Goal: Task Accomplishment & Management: Manage account settings

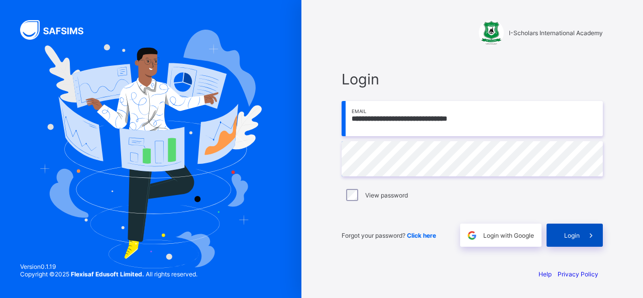
click at [571, 235] on span "Login" at bounding box center [572, 236] width 16 height 8
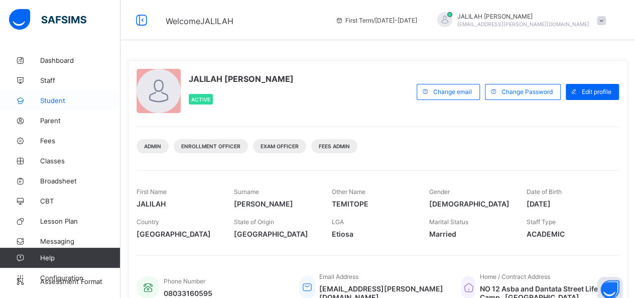
click at [46, 101] on span "Student" at bounding box center [80, 100] width 80 height 8
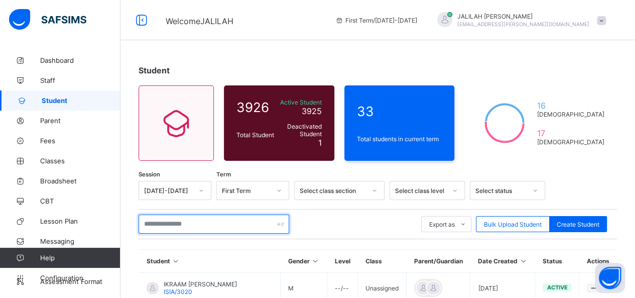
click at [176, 223] on input "text" at bounding box center [214, 223] width 151 height 19
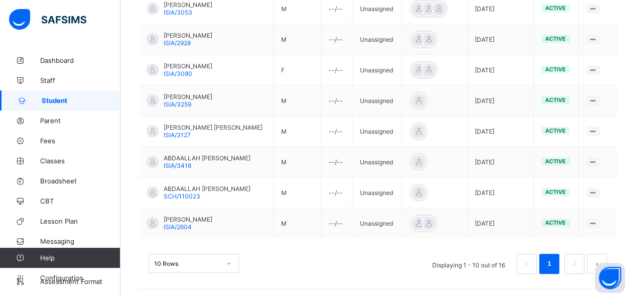
scroll to position [343, 0]
type input "**********"
click at [579, 267] on link "2" at bounding box center [575, 262] width 10 height 13
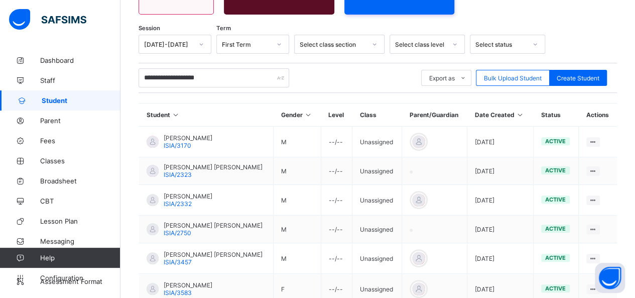
scroll to position [209, 0]
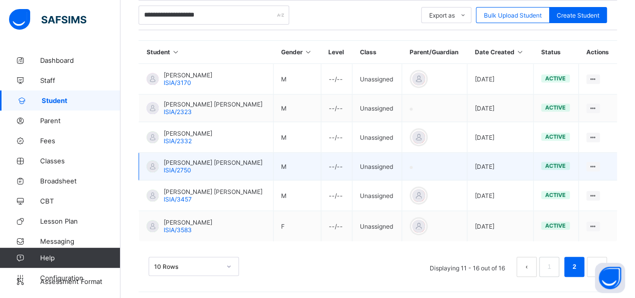
click at [206, 159] on span "[PERSON_NAME] [PERSON_NAME]" at bounding box center [213, 163] width 99 height 8
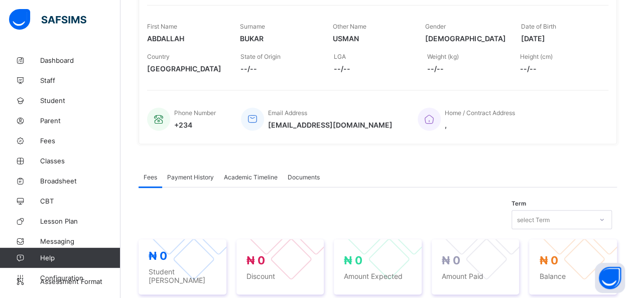
scroll to position [150, 0]
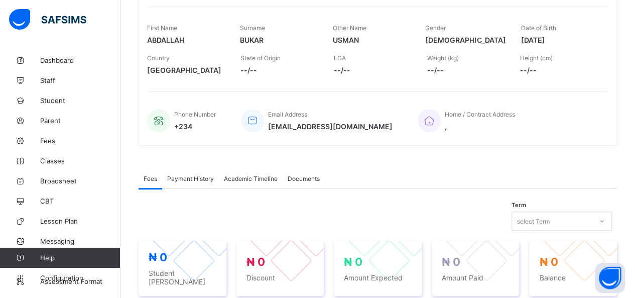
click at [247, 176] on span "Academic Timeline" at bounding box center [251, 179] width 54 height 8
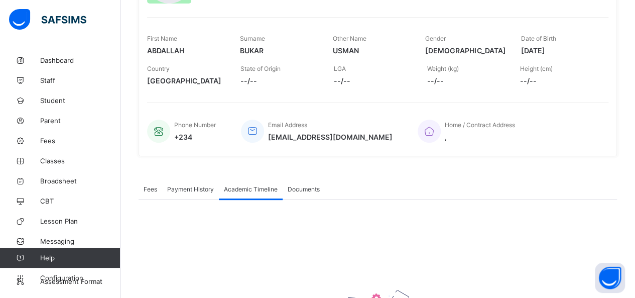
scroll to position [138, 0]
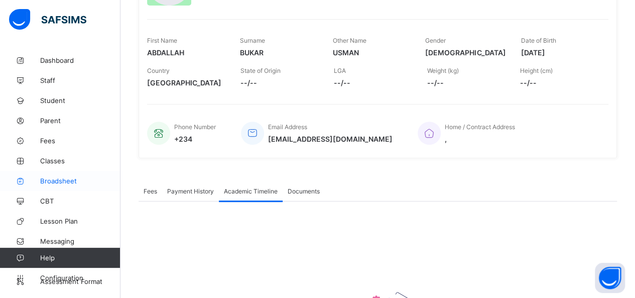
click at [58, 182] on span "Broadsheet" at bounding box center [80, 181] width 80 height 8
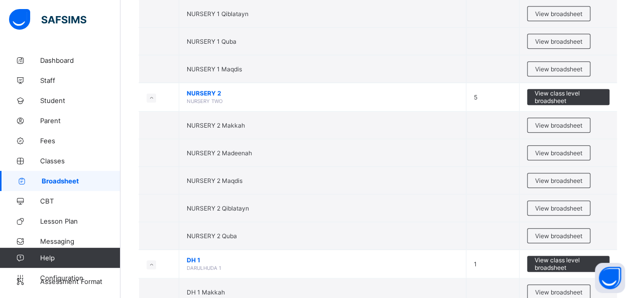
scroll to position [433, 0]
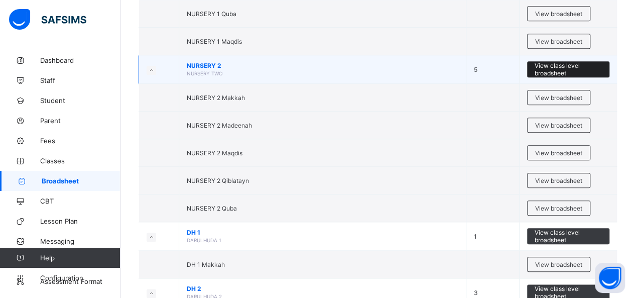
click at [553, 63] on span "View class level broadsheet" at bounding box center [569, 69] width 68 height 15
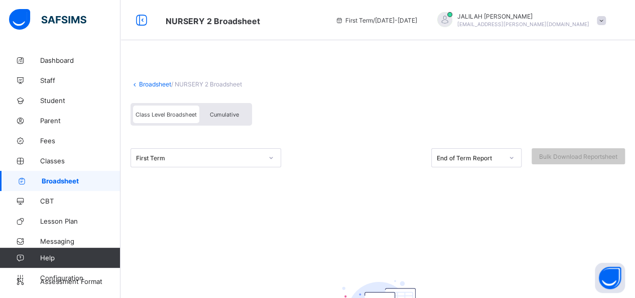
click at [224, 112] on span "Cumulative" at bounding box center [224, 114] width 29 height 7
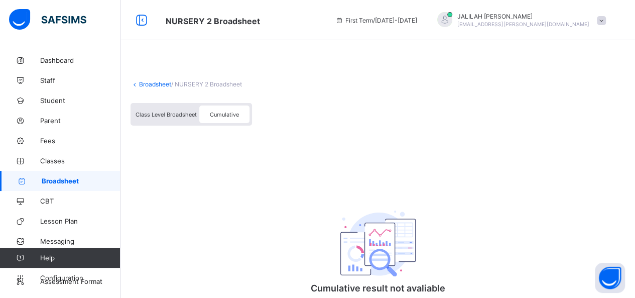
click at [167, 115] on span "Class Level Broadsheet" at bounding box center [166, 114] width 61 height 7
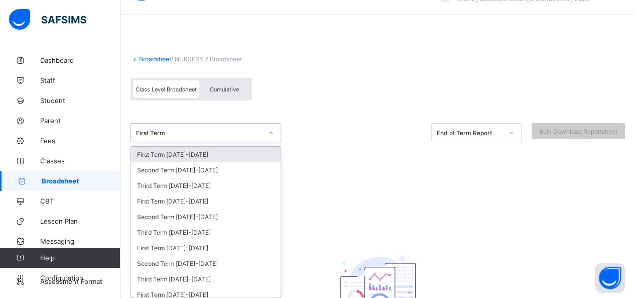
click at [274, 142] on div "option First Term [DATE]-[DATE] focused, 1 of 35. 35 results available. Use Up …" at bounding box center [206, 132] width 151 height 19
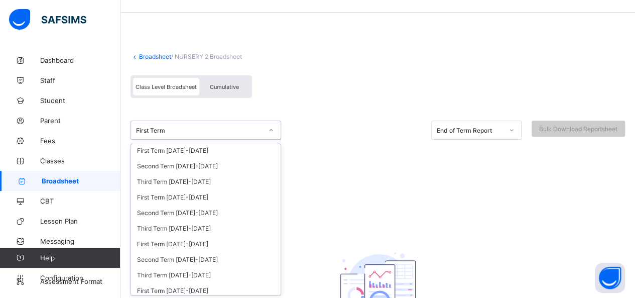
scroll to position [51, 0]
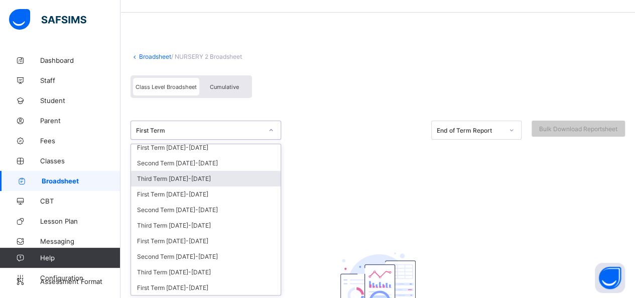
click at [197, 173] on div "Third Term [DATE]-[DATE]" at bounding box center [206, 179] width 150 height 16
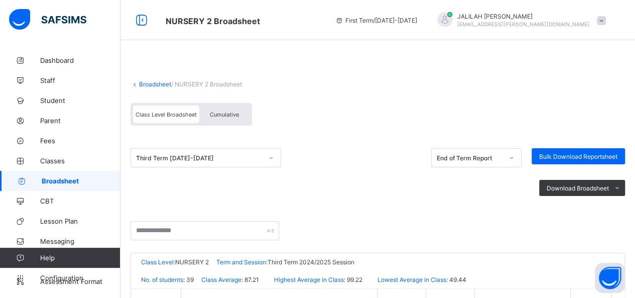
click at [233, 113] on span "Cumulative" at bounding box center [224, 114] width 29 height 7
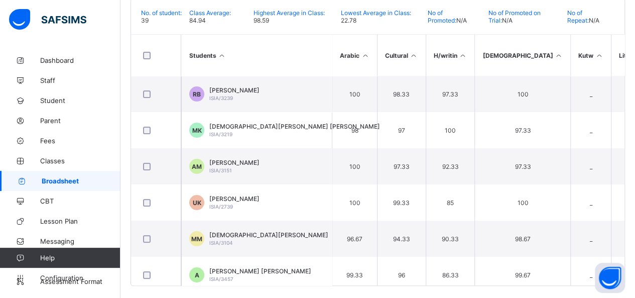
scroll to position [237, 0]
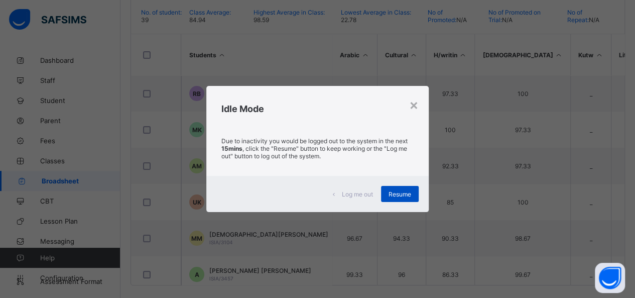
click at [404, 191] on span "Resume" at bounding box center [400, 194] width 23 height 8
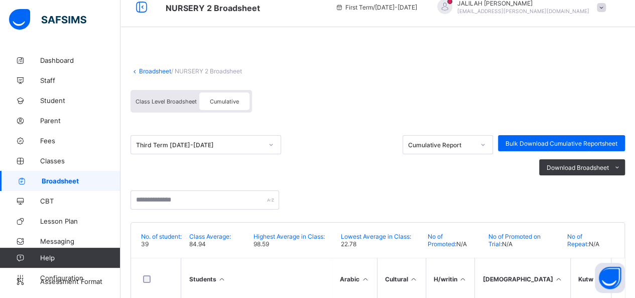
scroll to position [0, 0]
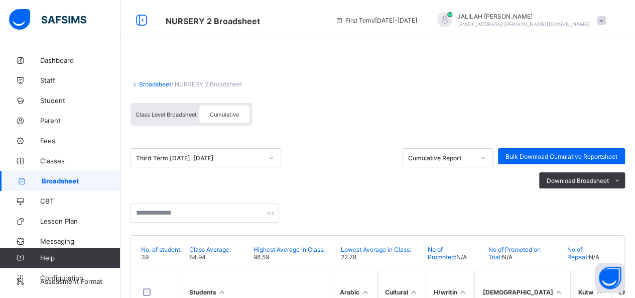
click at [155, 82] on link "Broadsheet" at bounding box center [155, 84] width 32 height 8
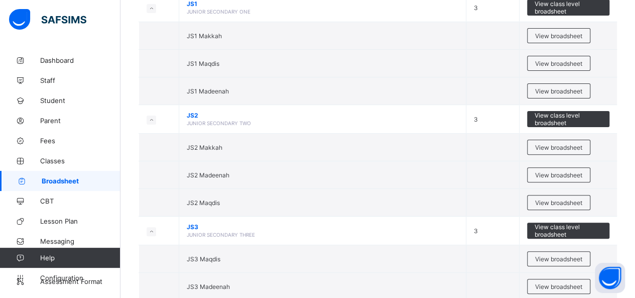
scroll to position [2038, 0]
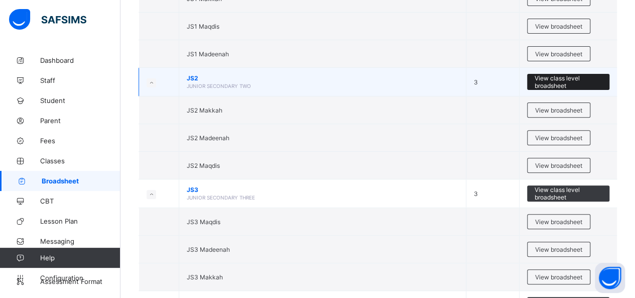
click at [551, 74] on span "View class level broadsheet" at bounding box center [569, 81] width 68 height 15
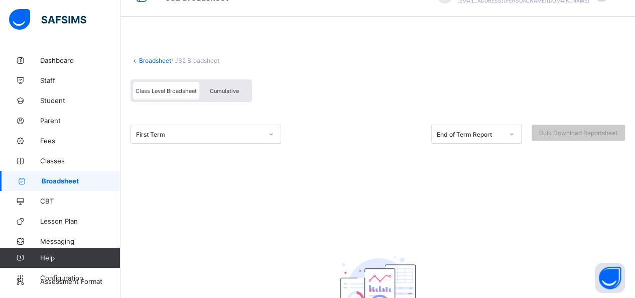
click at [271, 144] on div "First Term" at bounding box center [206, 134] width 151 height 19
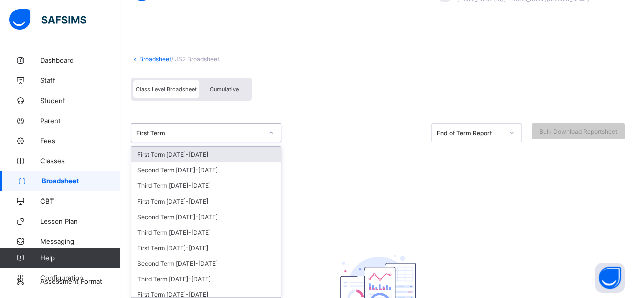
scroll to position [28, 0]
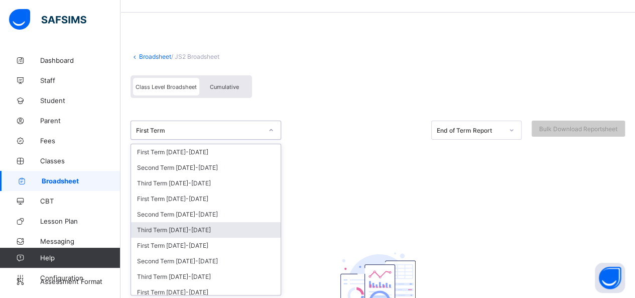
click at [201, 228] on div "Third Term [DATE]-[DATE]" at bounding box center [206, 230] width 150 height 16
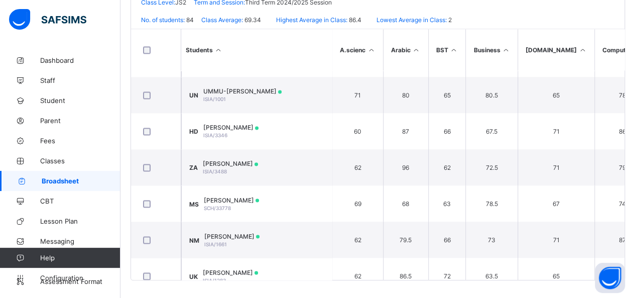
scroll to position [794, 0]
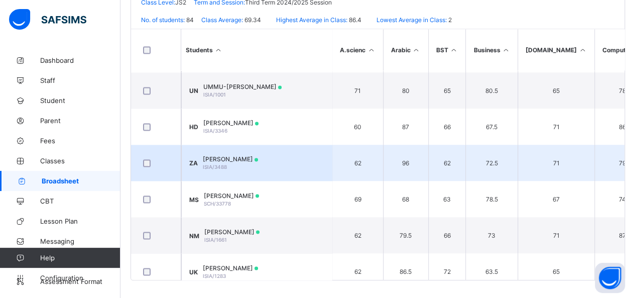
click at [229, 158] on span "[PERSON_NAME]" at bounding box center [230, 159] width 55 height 8
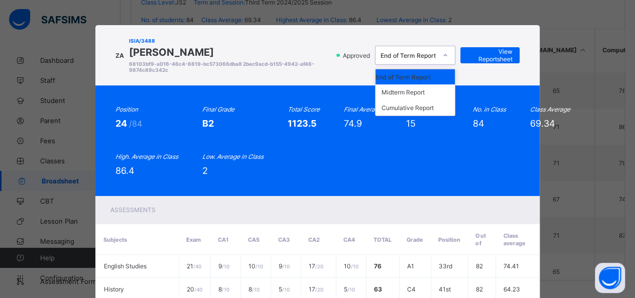
click at [445, 56] on icon at bounding box center [446, 55] width 4 height 2
click at [405, 110] on div "Cumulative Report" at bounding box center [415, 108] width 79 height 16
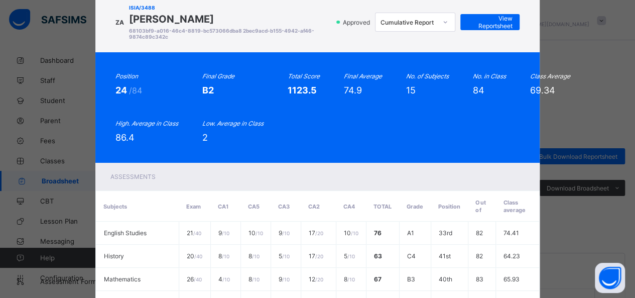
scroll to position [3, 0]
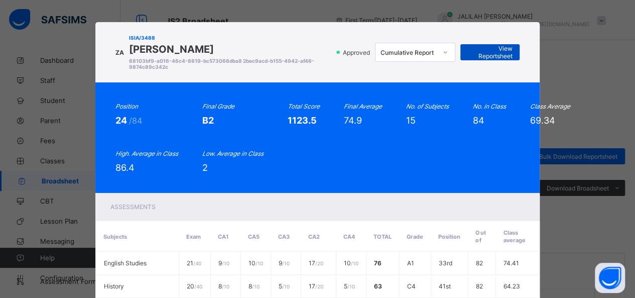
click at [487, 51] on span "View Reportsheet" at bounding box center [490, 52] width 44 height 15
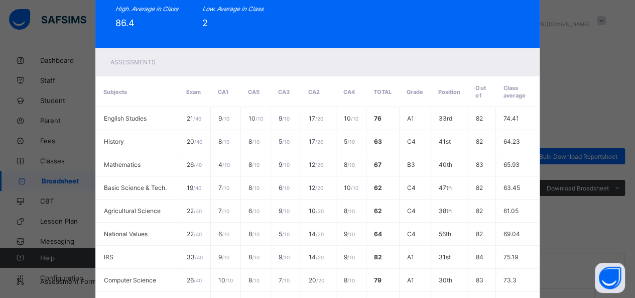
scroll to position [383, 0]
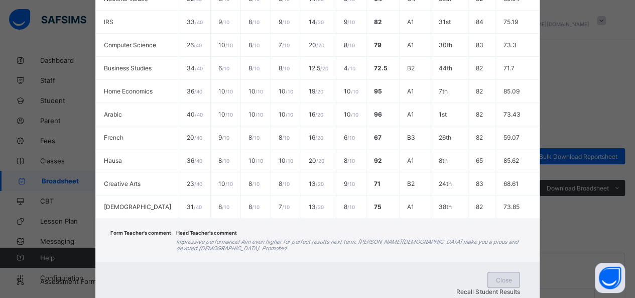
click at [496, 276] on span "Close" at bounding box center [504, 280] width 16 height 8
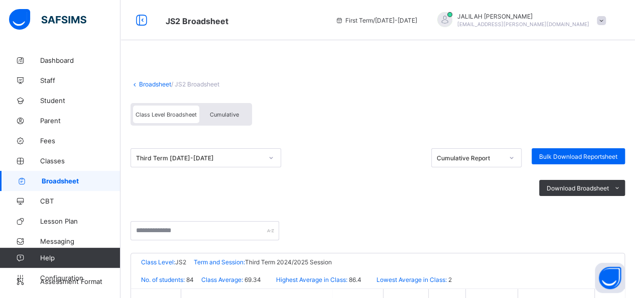
click at [234, 116] on span "Cumulative" at bounding box center [224, 114] width 29 height 7
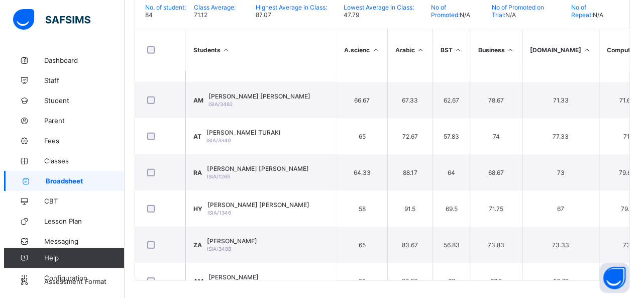
scroll to position [1304, 0]
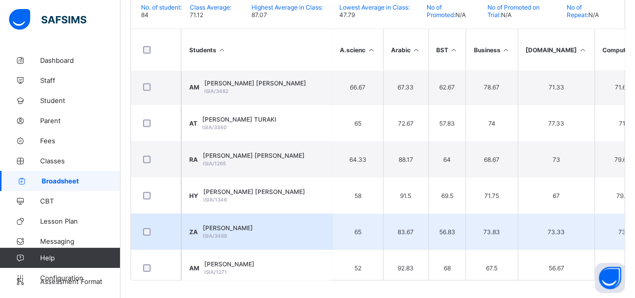
click at [222, 226] on span "[PERSON_NAME]" at bounding box center [228, 228] width 50 height 8
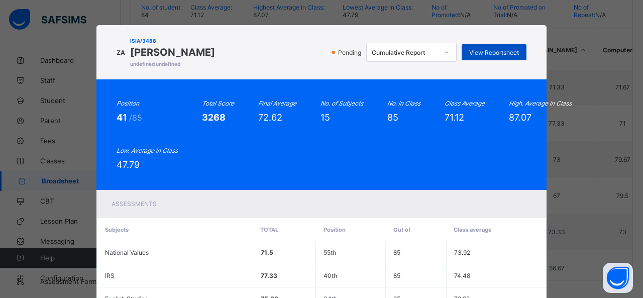
click at [498, 52] on span "View Reportsheet" at bounding box center [494, 53] width 50 height 8
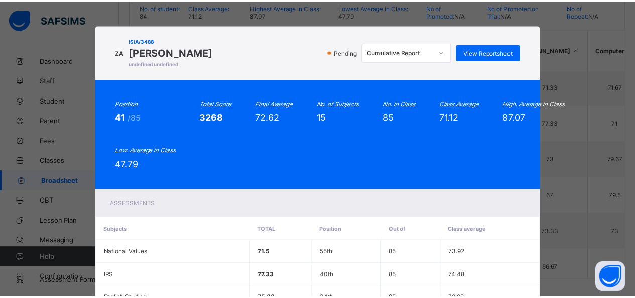
scroll to position [370, 0]
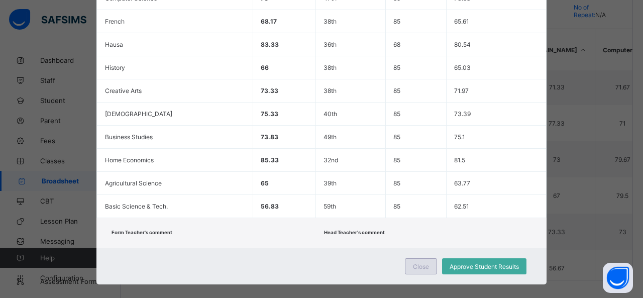
click at [424, 263] on span "Close" at bounding box center [421, 267] width 16 height 8
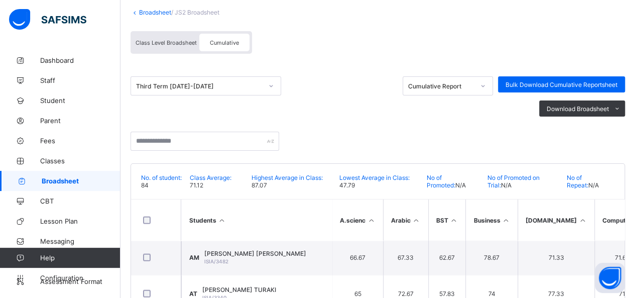
scroll to position [68, 0]
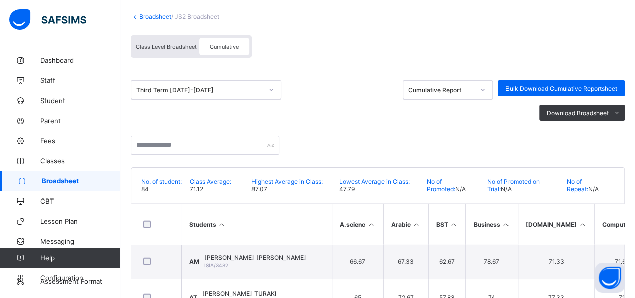
click at [150, 17] on link "Broadsheet" at bounding box center [155, 17] width 32 height 8
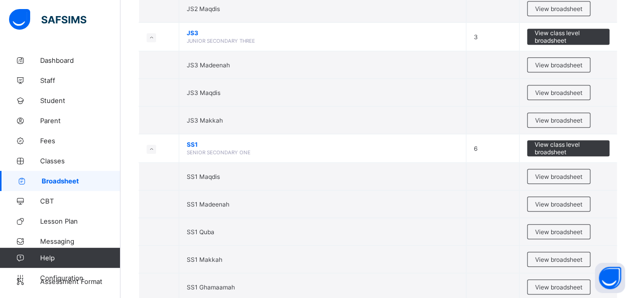
scroll to position [2223, 0]
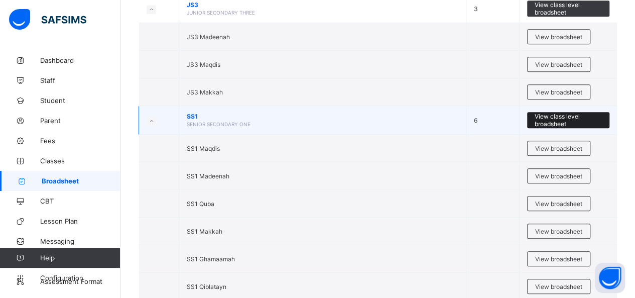
click at [562, 113] on span "View class level broadsheet" at bounding box center [569, 120] width 68 height 15
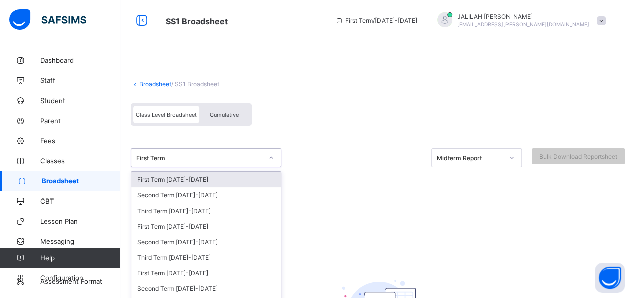
scroll to position [28, 0]
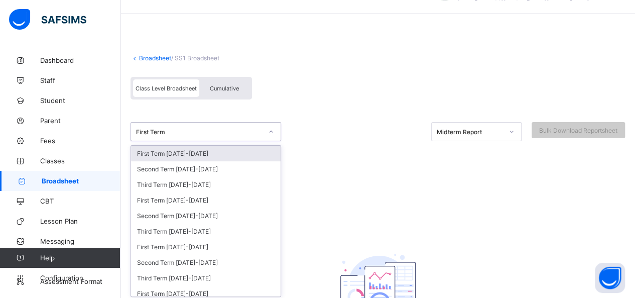
click at [272, 141] on div "option First Term [DATE]-[DATE] focused, 1 of 35. 35 results available. Use Up …" at bounding box center [206, 131] width 151 height 19
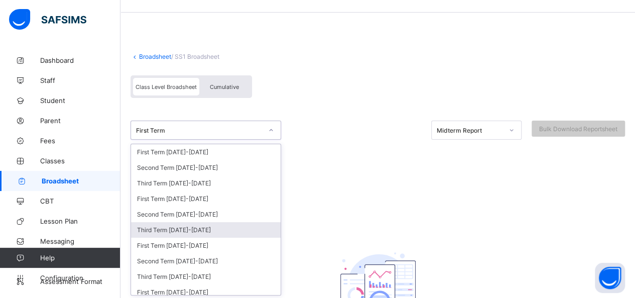
click at [188, 223] on div "Third Term [DATE]-[DATE]" at bounding box center [206, 230] width 150 height 16
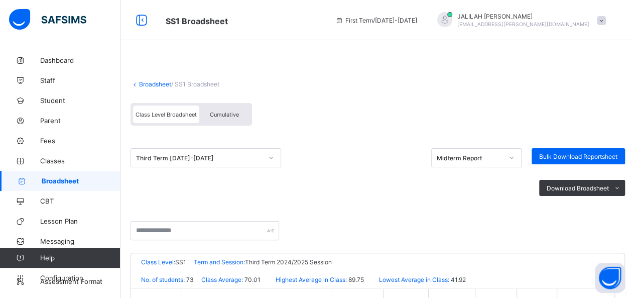
click at [233, 115] on span "Cumulative" at bounding box center [224, 114] width 29 height 7
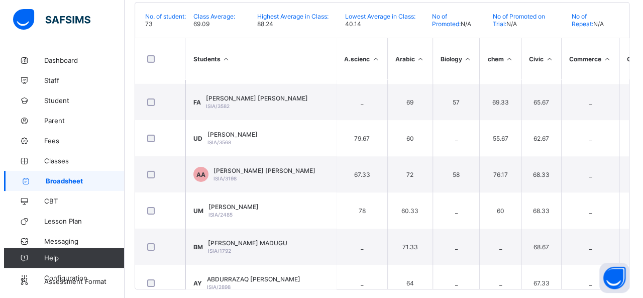
scroll to position [1648, 0]
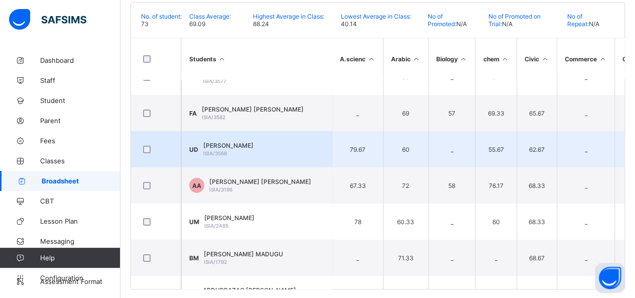
click at [233, 142] on span "[PERSON_NAME]" at bounding box center [228, 146] width 50 height 8
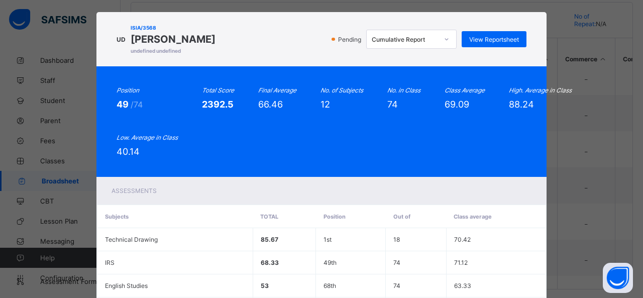
scroll to position [0, 0]
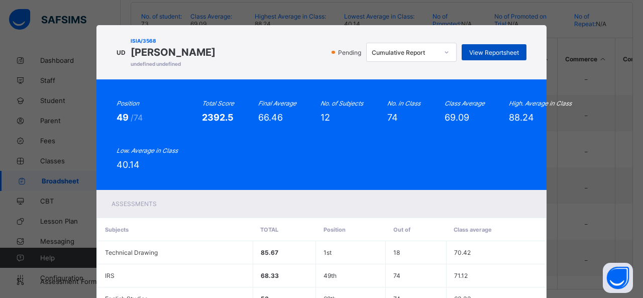
click at [492, 52] on span "View Reportsheet" at bounding box center [494, 53] width 50 height 8
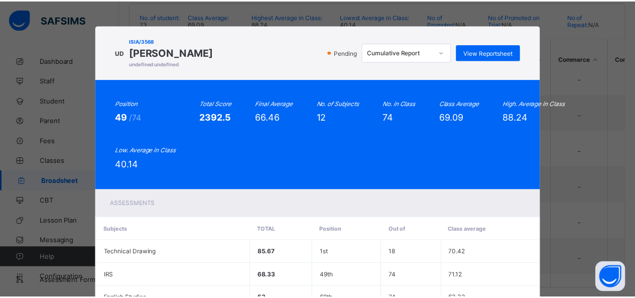
scroll to position [302, 0]
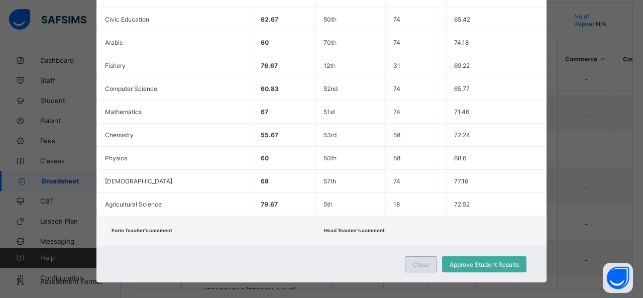
click at [414, 261] on span "Close" at bounding box center [421, 265] width 16 height 8
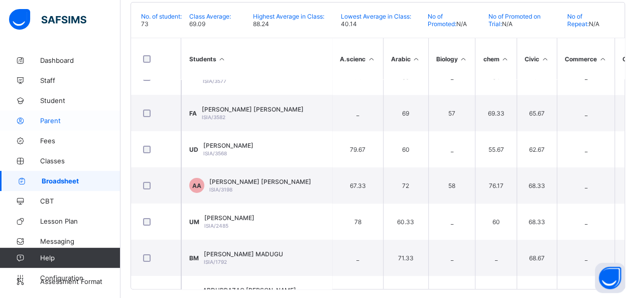
click at [50, 117] on span "Parent" at bounding box center [80, 121] width 80 height 8
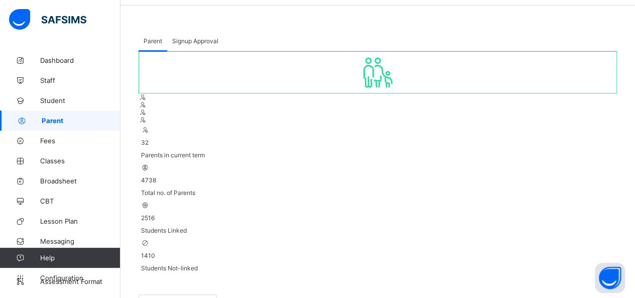
scroll to position [26, 0]
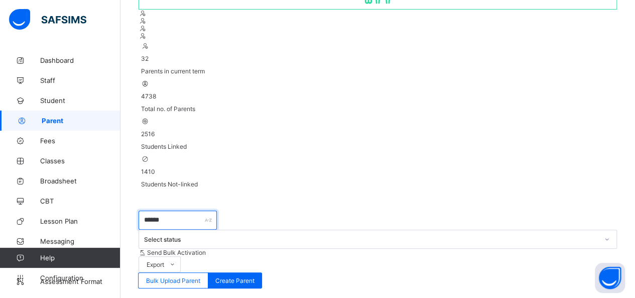
scroll to position [134, 0]
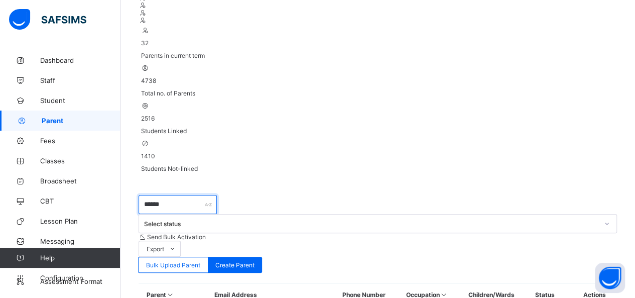
type input "******"
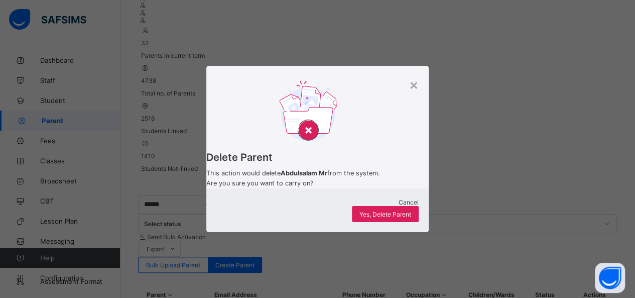
scroll to position [83, 0]
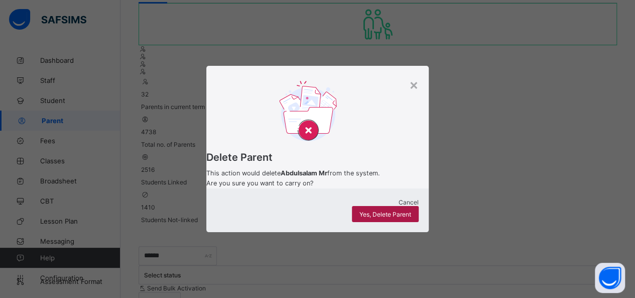
click at [379, 218] on span "Yes, Delete Parent" at bounding box center [386, 214] width 52 height 8
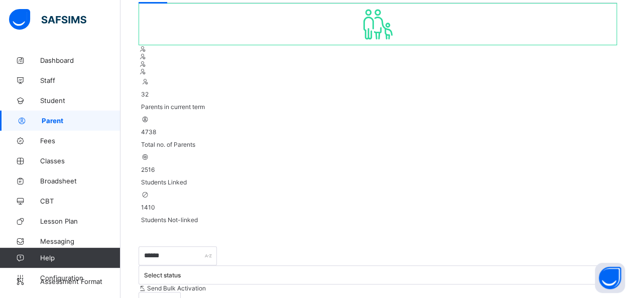
scroll to position [103, 0]
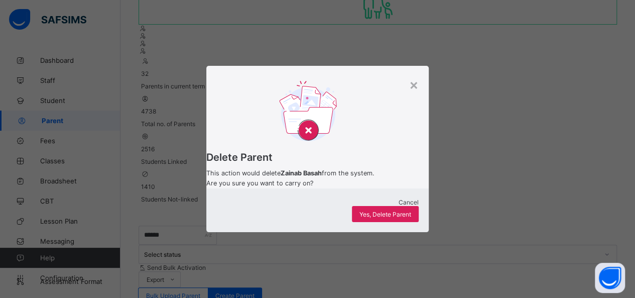
scroll to position [83, 0]
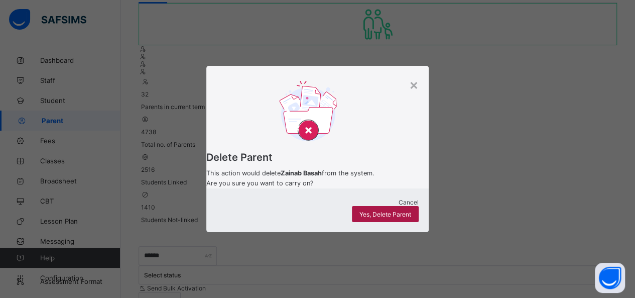
click at [375, 217] on span "Yes, Delete Parent" at bounding box center [386, 214] width 52 height 8
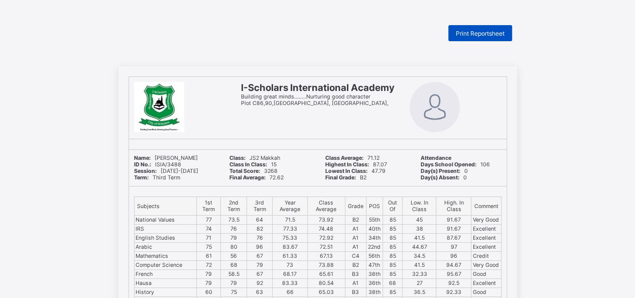
click at [472, 31] on span "Print Reportsheet" at bounding box center [480, 34] width 49 height 8
click at [470, 30] on span "Print Reportsheet" at bounding box center [480, 34] width 49 height 8
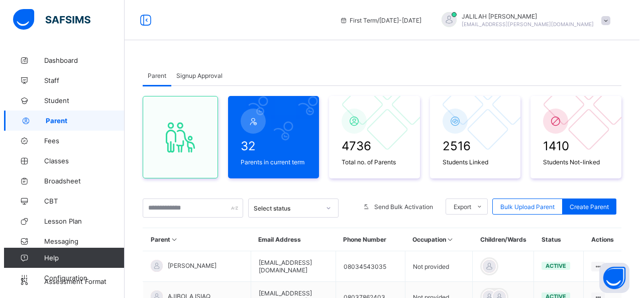
scroll to position [83, 0]
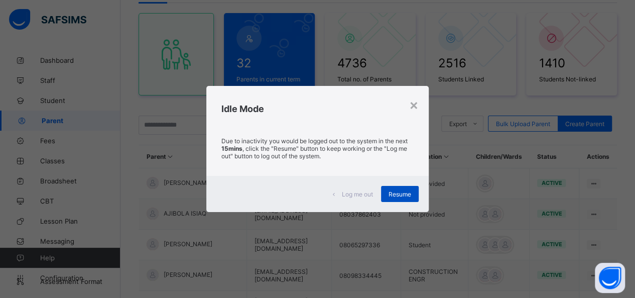
click at [388, 191] on div "Resume" at bounding box center [400, 194] width 38 height 16
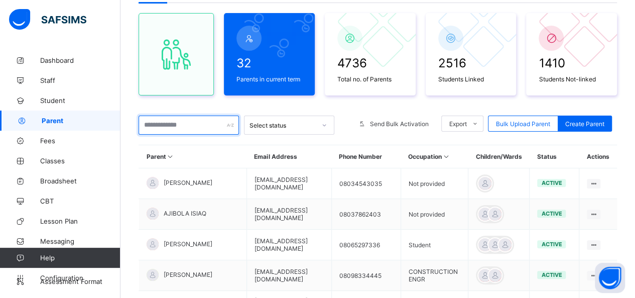
click at [159, 127] on input "text" at bounding box center [189, 125] width 100 height 19
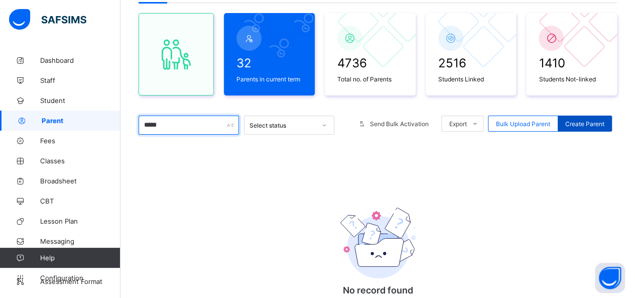
type input "*****"
click at [584, 125] on span "Create Parent" at bounding box center [585, 124] width 39 height 8
select select "**"
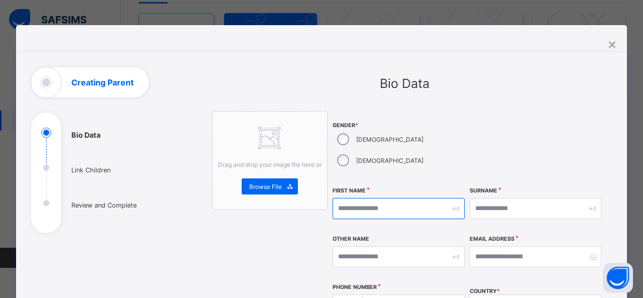
click at [353, 198] on input "text" at bounding box center [399, 208] width 132 height 21
type input "******"
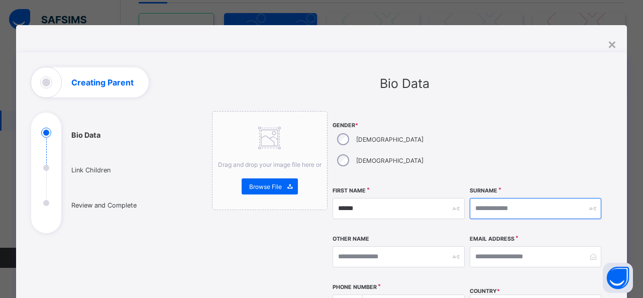
click at [490, 198] on input "text" at bounding box center [536, 208] width 132 height 21
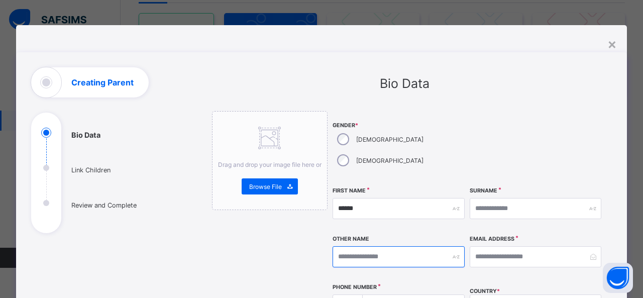
click at [370, 246] on input "text" at bounding box center [399, 256] width 132 height 21
type input "*******"
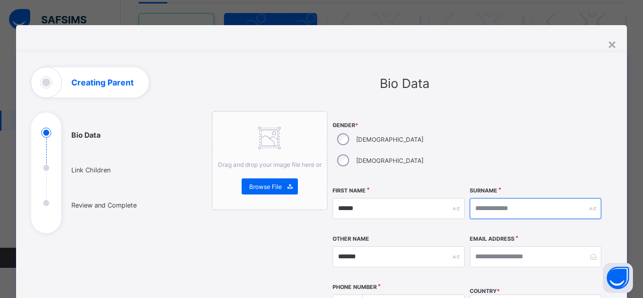
click at [484, 198] on input "text" at bounding box center [536, 208] width 132 height 21
type input "*****"
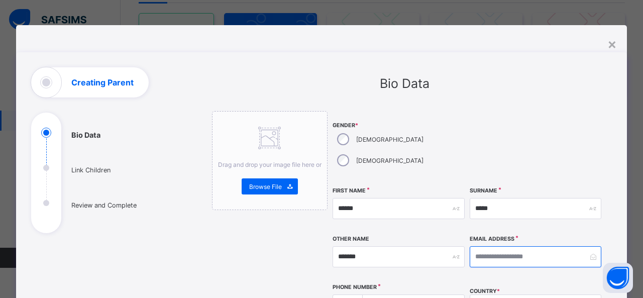
click at [498, 246] on input "email" at bounding box center [536, 256] width 132 height 21
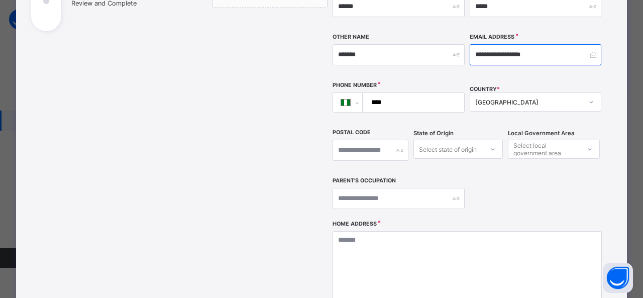
scroll to position [204, 0]
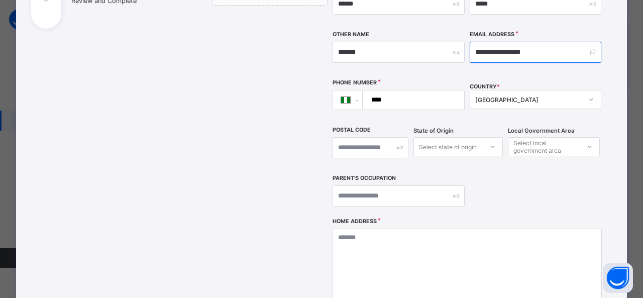
type input "**********"
click at [389, 90] on input "****" at bounding box center [411, 99] width 93 height 19
type input "**********"
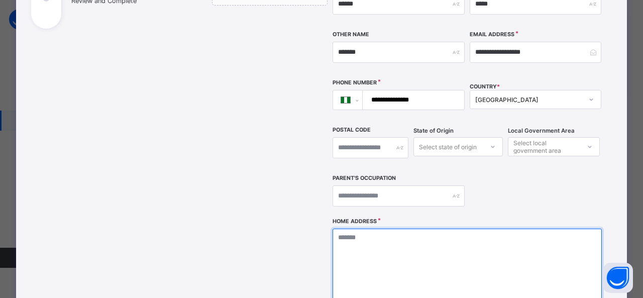
click at [348, 229] on textarea at bounding box center [467, 279] width 269 height 100
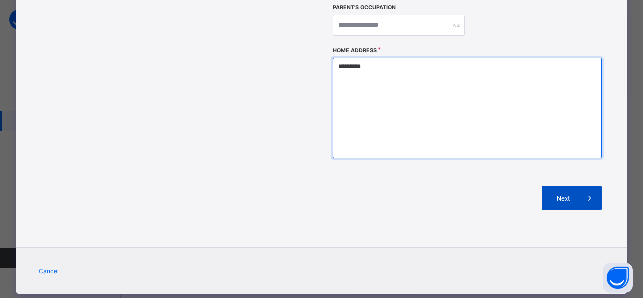
type textarea "*********"
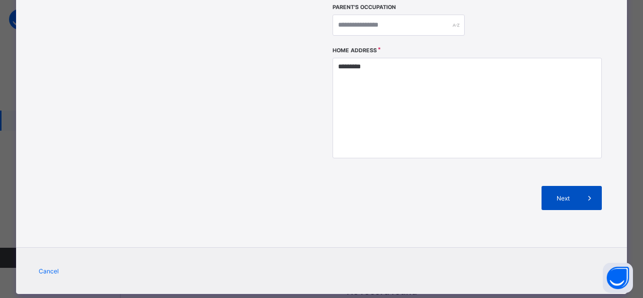
click at [552, 194] on span "Next" at bounding box center [563, 198] width 29 height 8
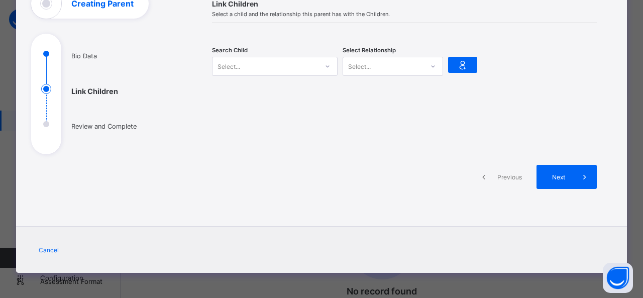
scroll to position [78, 0]
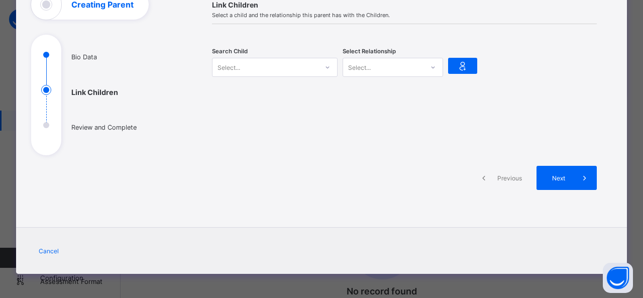
click at [326, 66] on icon at bounding box center [328, 67] width 6 height 10
click at [226, 68] on input "**********" at bounding box center [234, 68] width 33 height 7
type input "**********"
drag, startPoint x: 254, startPoint y: 69, endPoint x: 243, endPoint y: 63, distance: 12.8
click at [243, 63] on div "Select..." at bounding box center [264, 67] width 105 height 14
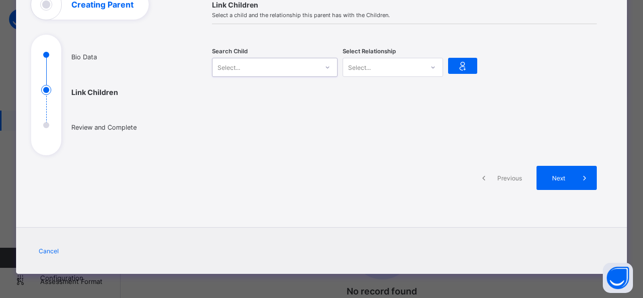
click at [239, 63] on div "Select..." at bounding box center [264, 67] width 105 height 14
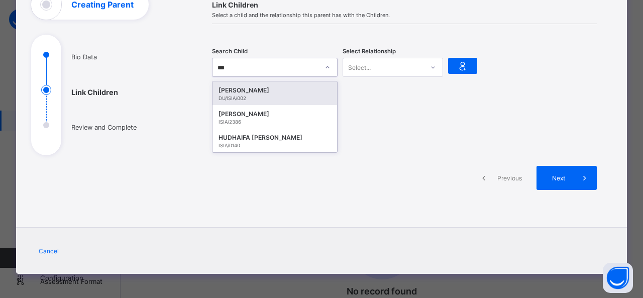
type input "***"
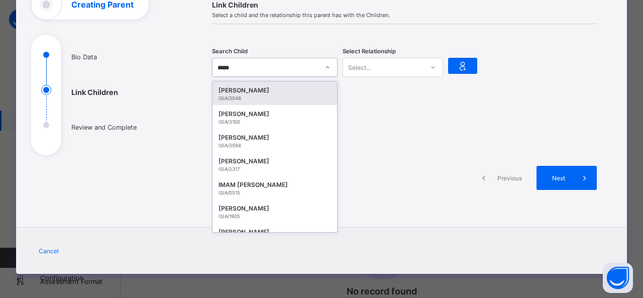
type input "******"
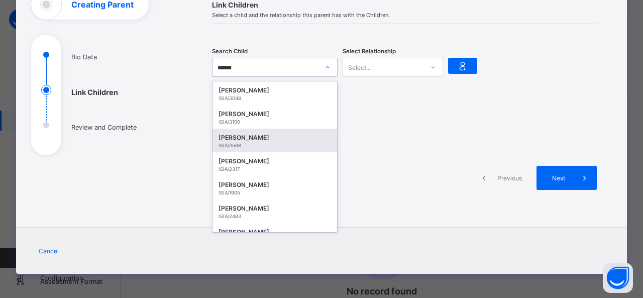
click at [235, 143] on div "ISIA/3568" at bounding box center [275, 146] width 113 height 6
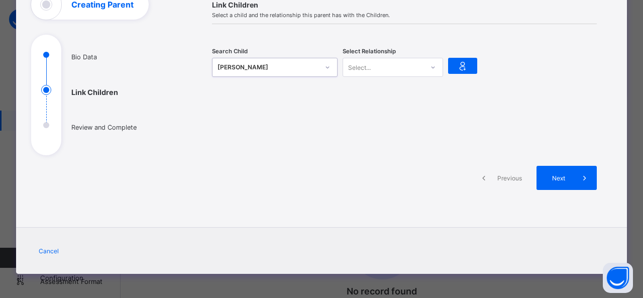
click at [433, 66] on icon at bounding box center [433, 67] width 6 height 10
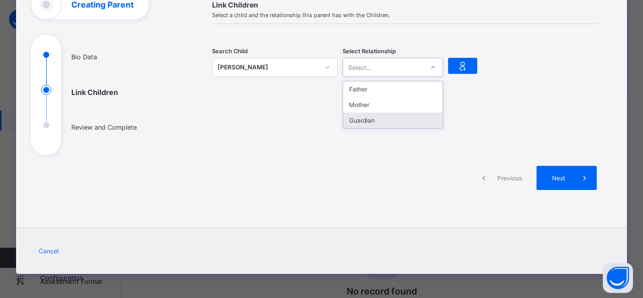
click at [374, 119] on div "Guardian" at bounding box center [392, 121] width 99 height 16
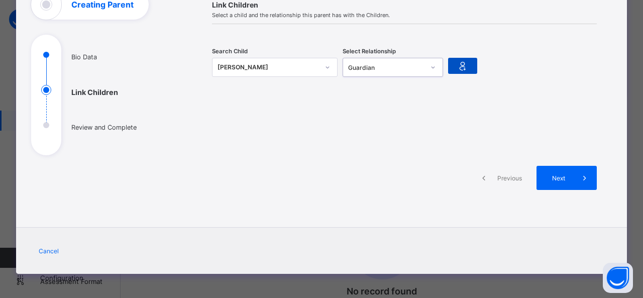
click at [463, 64] on icon at bounding box center [463, 66] width 14 height 12
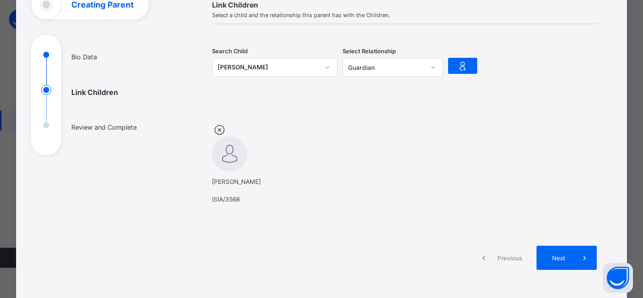
click at [326, 64] on icon at bounding box center [328, 67] width 6 height 10
click at [257, 63] on div "[PERSON_NAME]" at bounding box center [268, 67] width 101 height 10
click at [328, 64] on div at bounding box center [327, 67] width 17 height 16
click at [326, 67] on icon at bounding box center [328, 67] width 4 height 2
click at [326, 68] on icon at bounding box center [328, 67] width 6 height 10
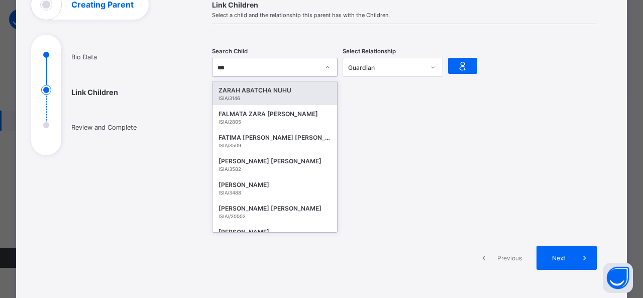
type input "****"
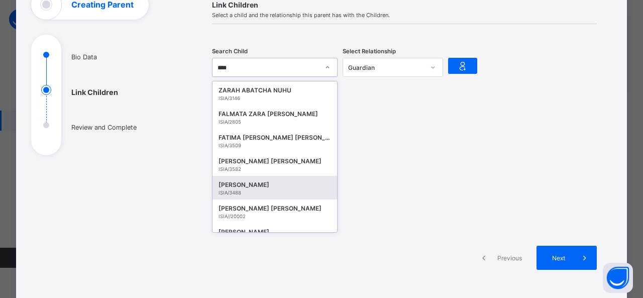
click at [220, 187] on div "[PERSON_NAME]" at bounding box center [275, 185] width 113 height 10
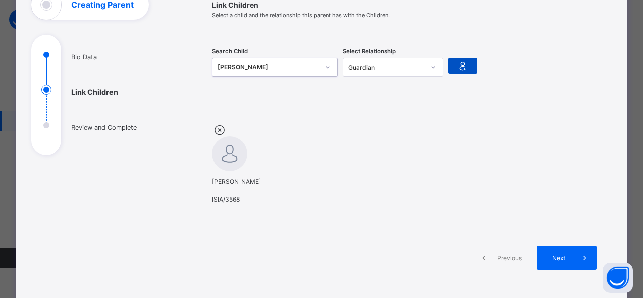
click at [462, 64] on icon at bounding box center [463, 66] width 14 height 12
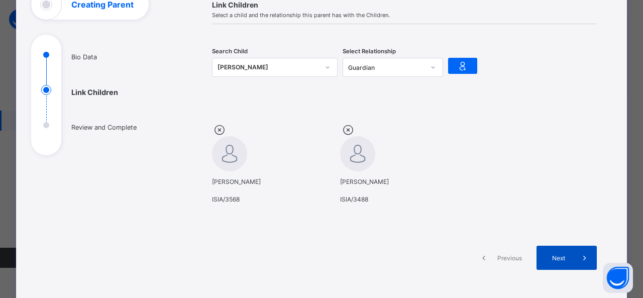
click at [565, 262] on span "Next" at bounding box center [558, 258] width 29 height 8
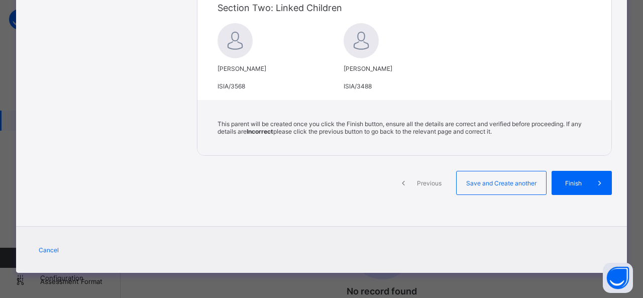
scroll to position [341, 0]
click at [578, 187] on span "Finish" at bounding box center [573, 183] width 29 height 8
click at [575, 187] on span "Finish" at bounding box center [573, 183] width 29 height 8
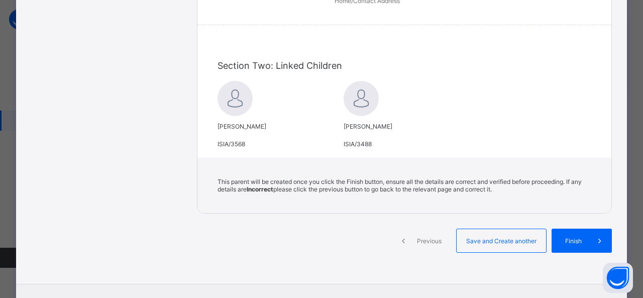
scroll to position [260, 0]
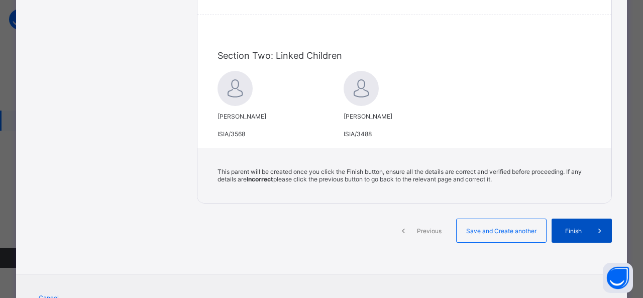
click at [581, 243] on div "Finish" at bounding box center [582, 231] width 60 height 24
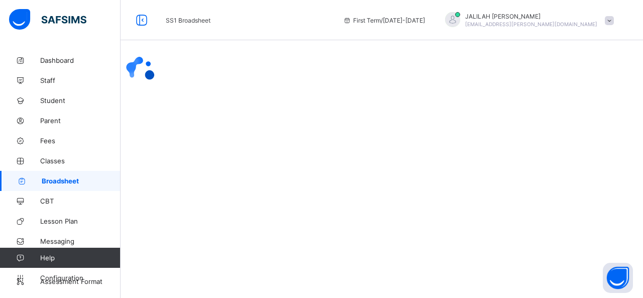
click at [121, 92] on div at bounding box center [382, 71] width 522 height 42
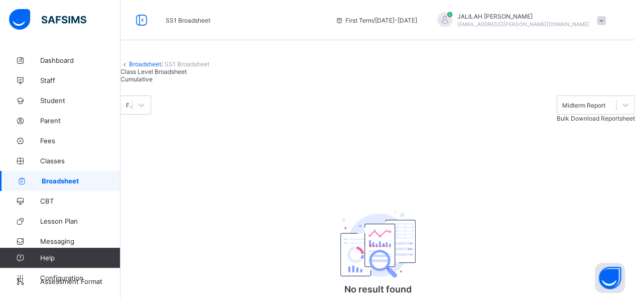
click at [145, 68] on link "Broadsheet" at bounding box center [145, 64] width 32 height 8
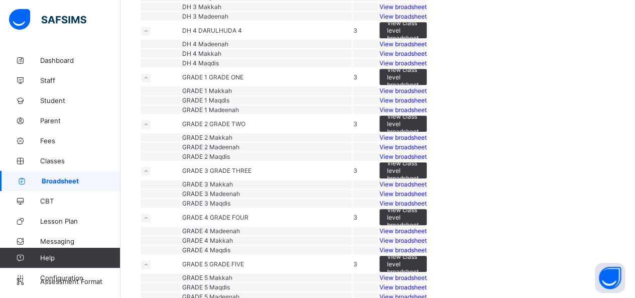
scroll to position [423, 0]
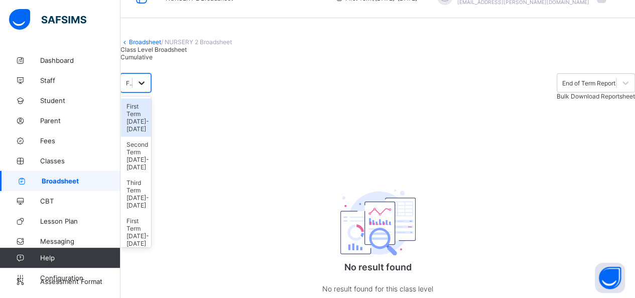
click at [151, 92] on div "option First Term [DATE]-[DATE] focused, 1 of 35. 35 results available. Use Up …" at bounding box center [136, 82] width 31 height 19
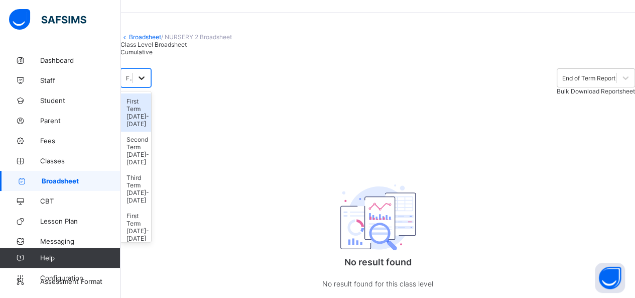
scroll to position [28, 0]
click at [151, 284] on div "Third Term [DATE]-[DATE]" at bounding box center [136, 303] width 31 height 38
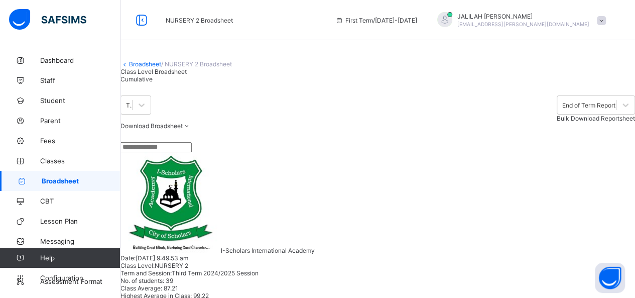
click at [153, 83] on span "Cumulative" at bounding box center [137, 79] width 32 height 8
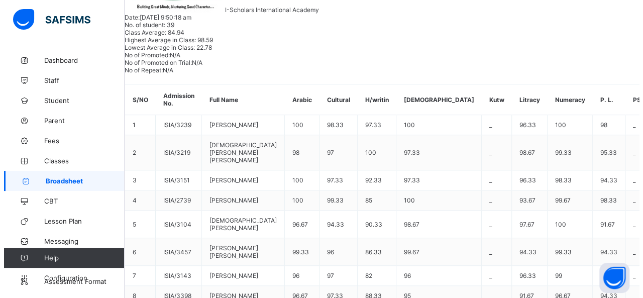
scroll to position [241, 0]
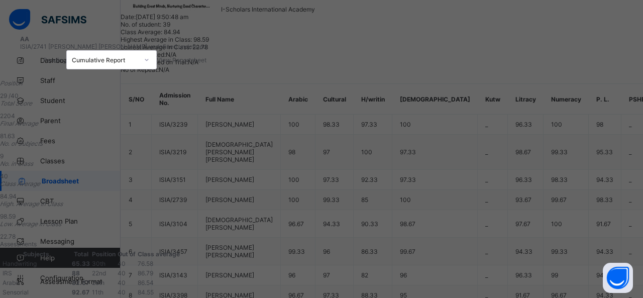
click at [206, 59] on span "View Reportsheet" at bounding box center [182, 60] width 50 height 8
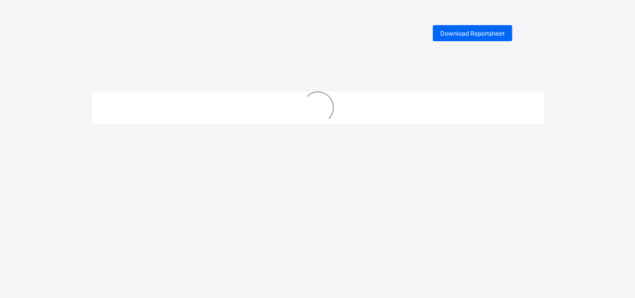
click at [174, 67] on div "Download Reportsheet New Update Available Hello there, You can install SAFSIMS …" at bounding box center [317, 174] width 635 height 298
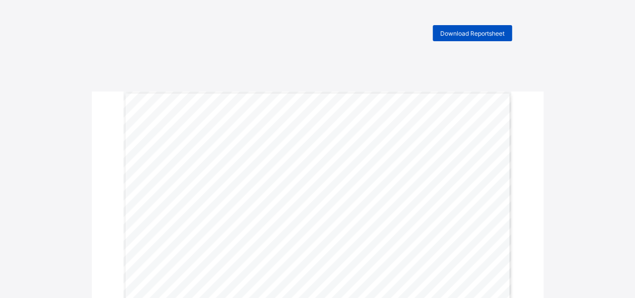
click at [451, 30] on span "Download Reportsheet" at bounding box center [473, 34] width 64 height 8
